Goal: Find contact information: Find contact information

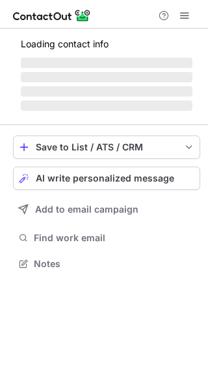
scroll to position [293, 208]
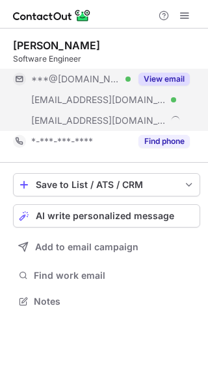
click at [177, 81] on button "View email" at bounding box center [163, 79] width 51 height 13
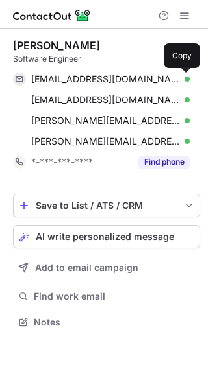
scroll to position [313, 208]
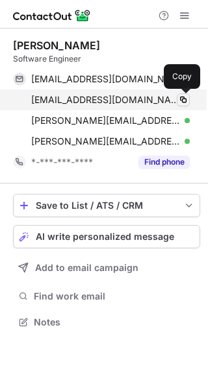
click at [184, 99] on span at bounding box center [183, 100] width 10 height 10
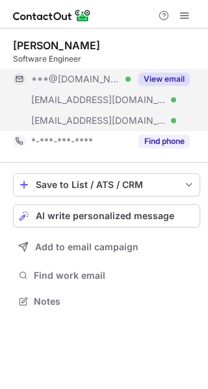
scroll to position [293, 208]
click at [175, 75] on button "View email" at bounding box center [163, 79] width 51 height 13
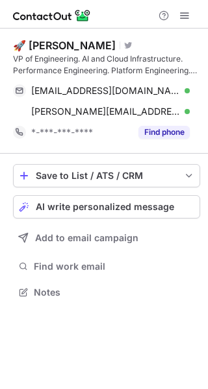
scroll to position [283, 208]
